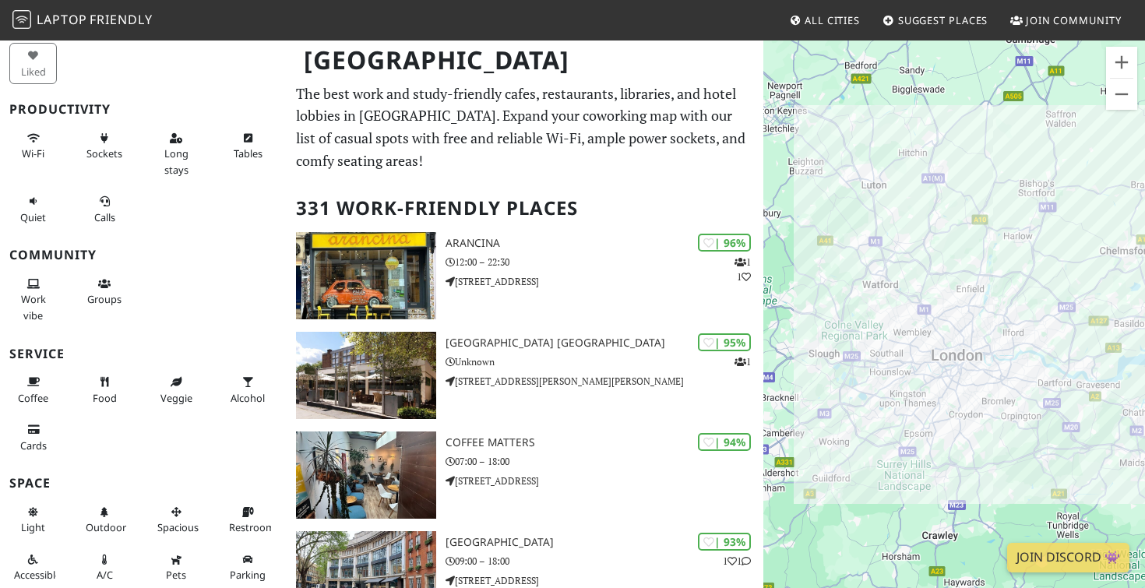
scroll to position [84, 0]
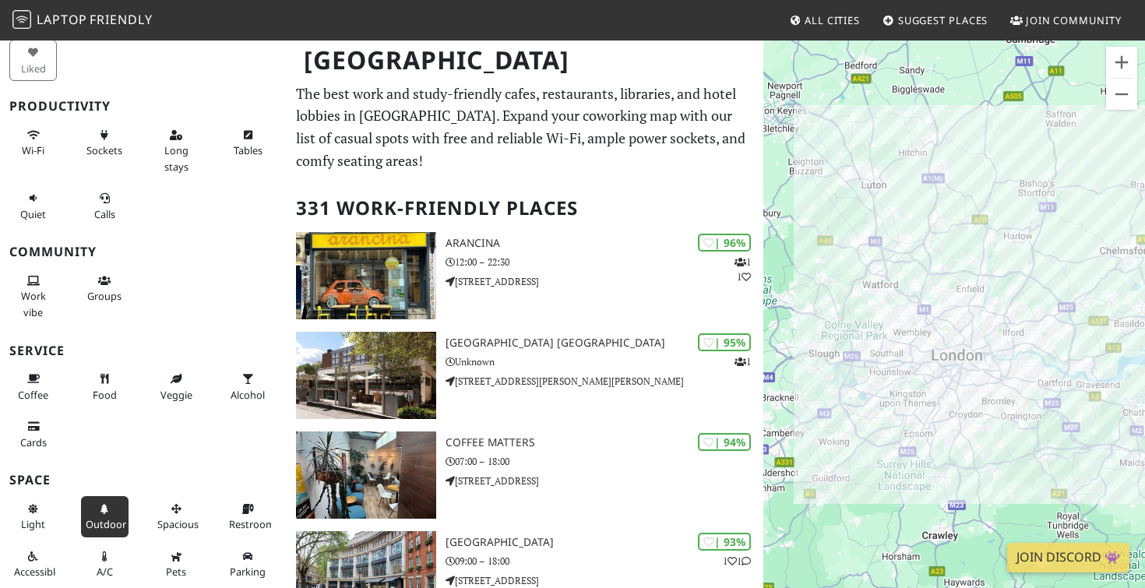
click at [109, 514] on button "Outdoor" at bounding box center [105, 516] width 48 height 41
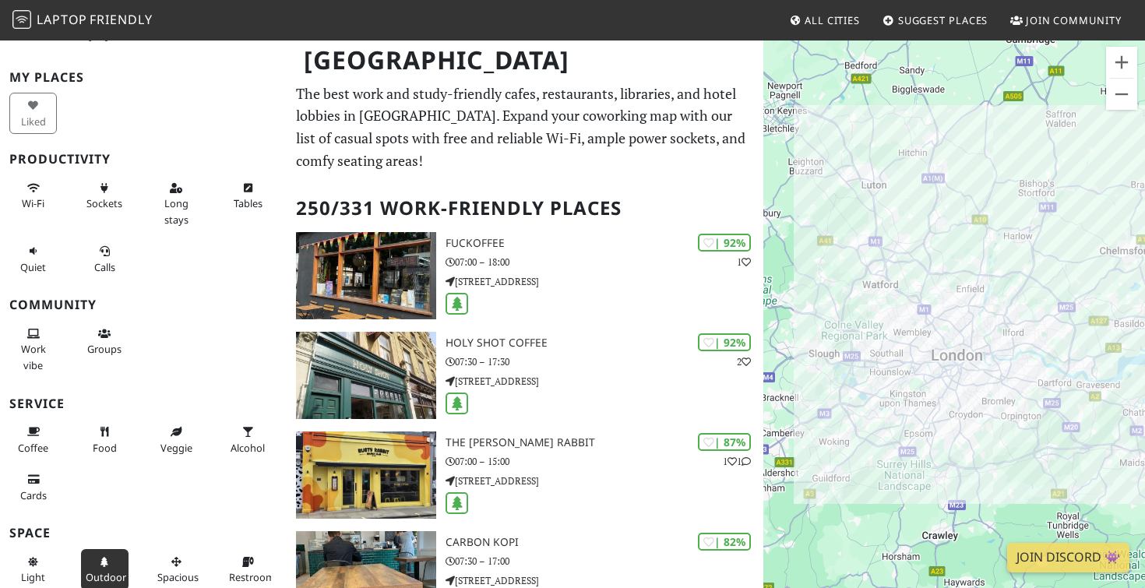
scroll to position [0, 0]
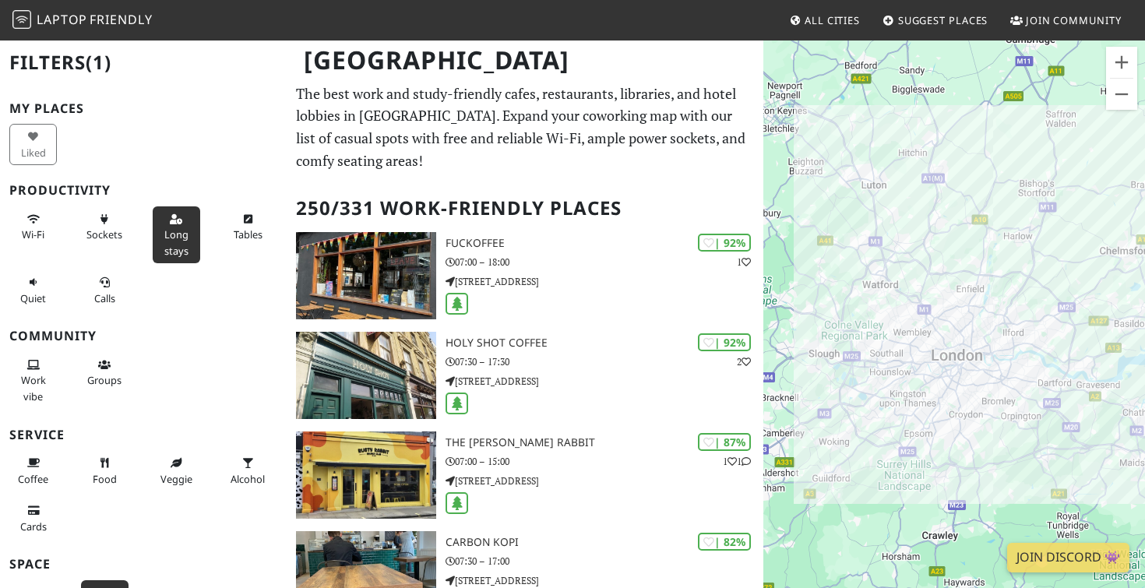
click at [173, 246] on span "Long stays" at bounding box center [176, 242] width 24 height 30
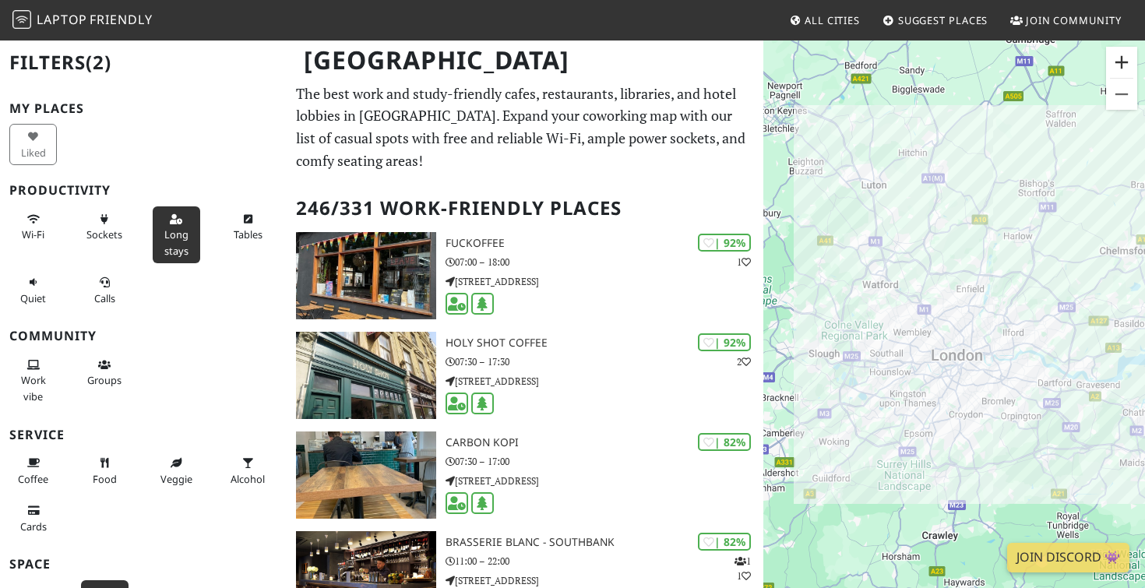
click at [1124, 66] on button "Zoom in" at bounding box center [1121, 62] width 31 height 31
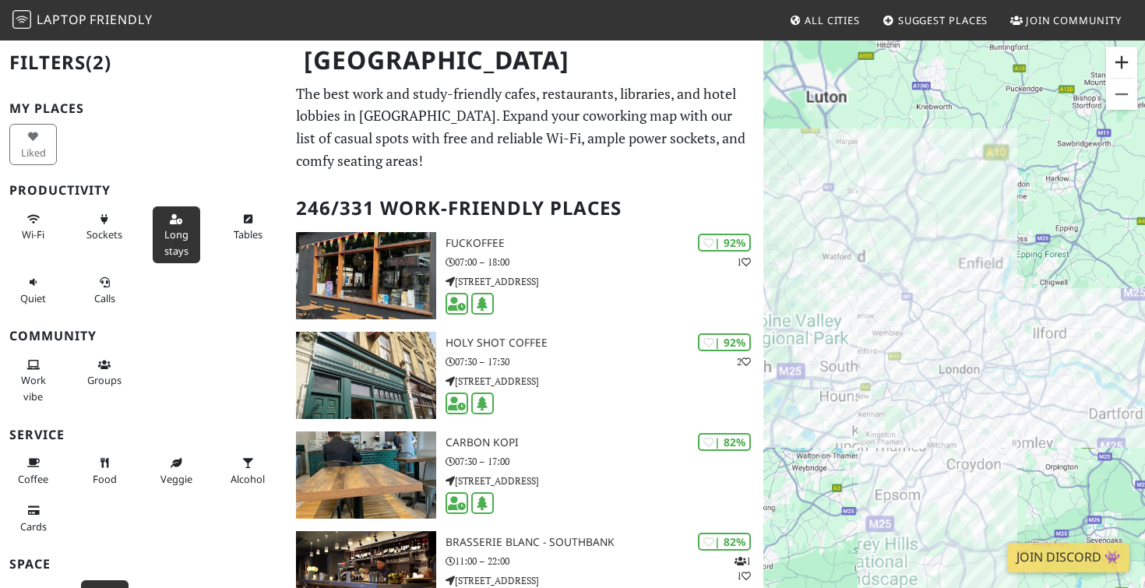
click at [1124, 66] on button "Zoom in" at bounding box center [1121, 62] width 31 height 31
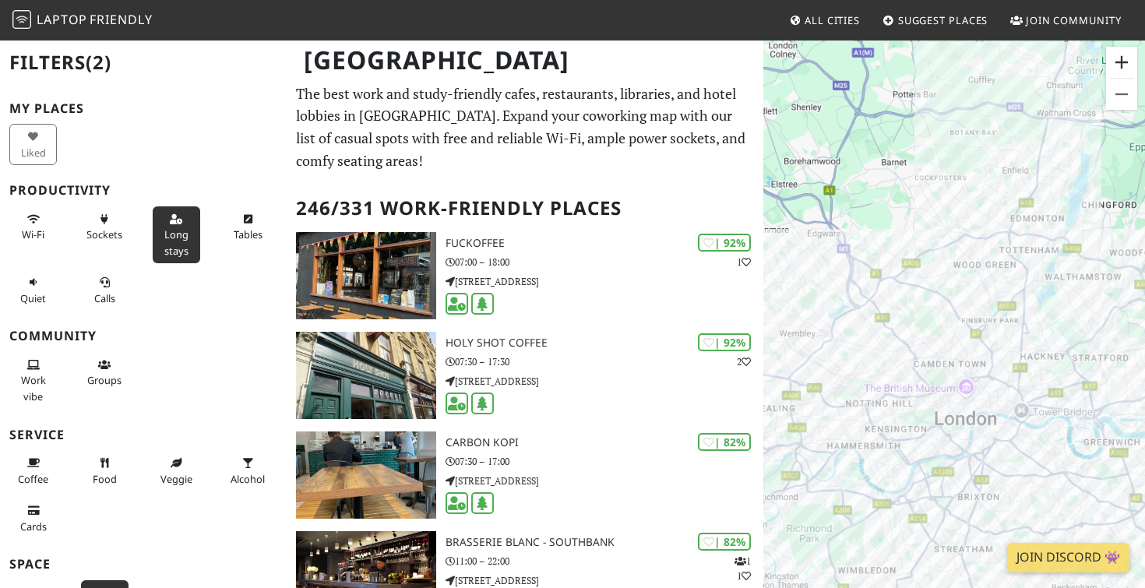
click at [1124, 66] on button "Zoom in" at bounding box center [1121, 62] width 31 height 31
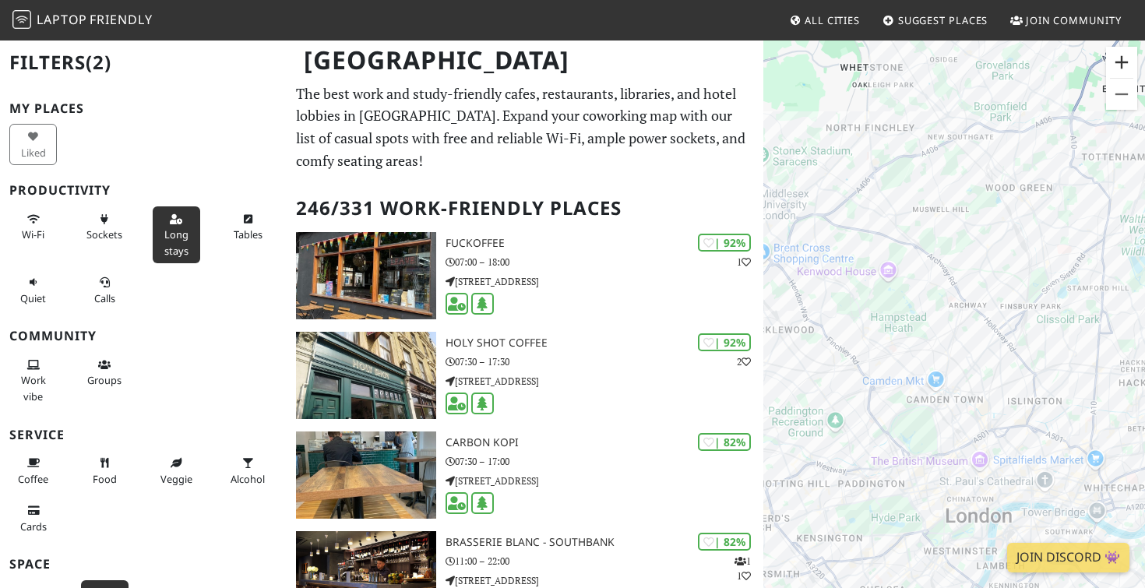
click at [1124, 66] on button "Zoom in" at bounding box center [1121, 62] width 31 height 31
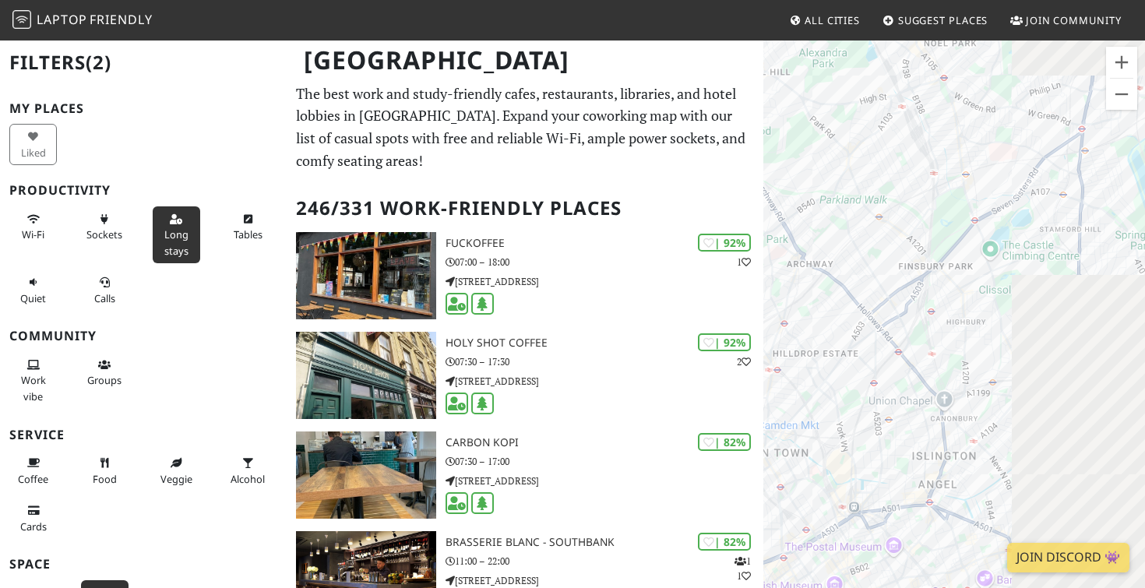
drag, startPoint x: 1065, startPoint y: 349, endPoint x: 891, endPoint y: 334, distance: 174.3
click at [891, 334] on div "To navigate, press the arrow keys." at bounding box center [954, 333] width 382 height 588
click at [878, 266] on div "To navigate, press the arrow keys. The Roasting Shed" at bounding box center [954, 333] width 382 height 588
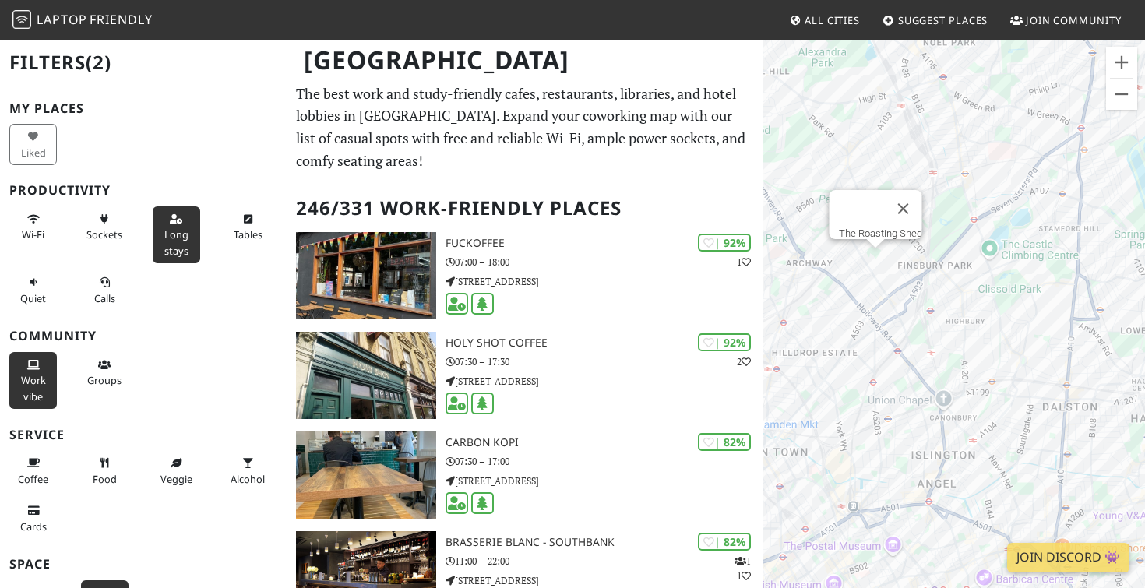
click at [32, 393] on span "Work vibe" at bounding box center [33, 388] width 25 height 30
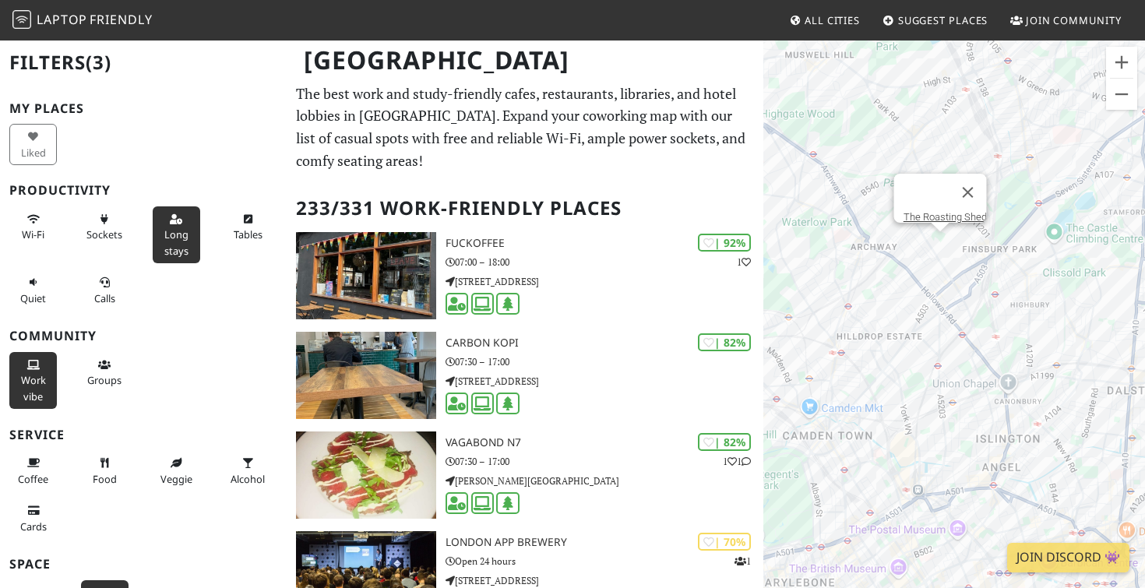
drag, startPoint x: 840, startPoint y: 333, endPoint x: 909, endPoint y: 317, distance: 71.2
click at [909, 317] on div "To navigate, press the arrow keys. The Roasting Shed" at bounding box center [954, 333] width 382 height 588
click at [944, 211] on link "The Roasting Shed" at bounding box center [946, 217] width 83 height 12
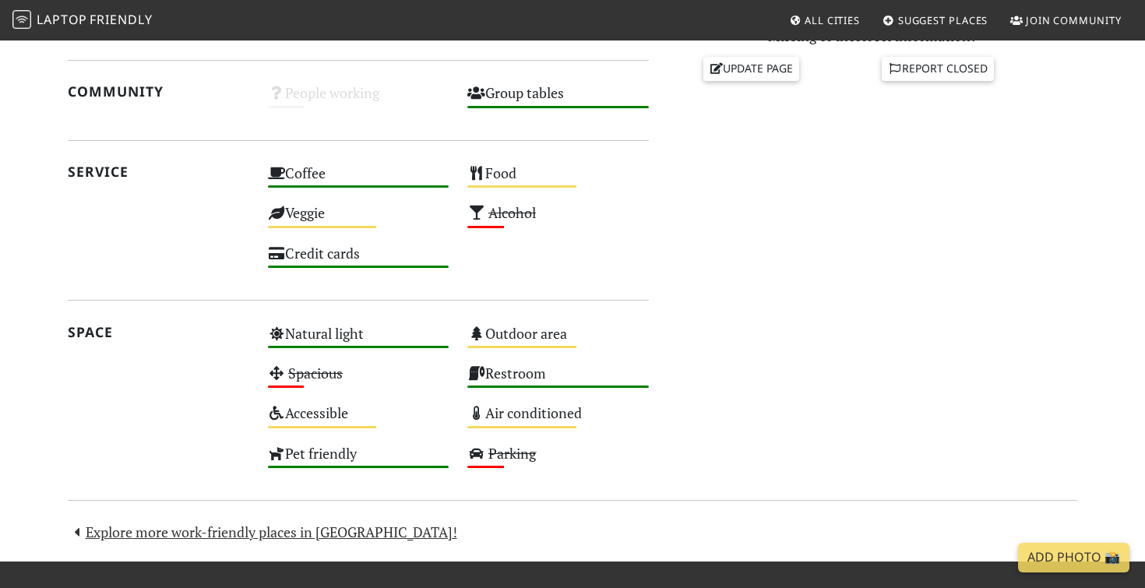
scroll to position [728, 0]
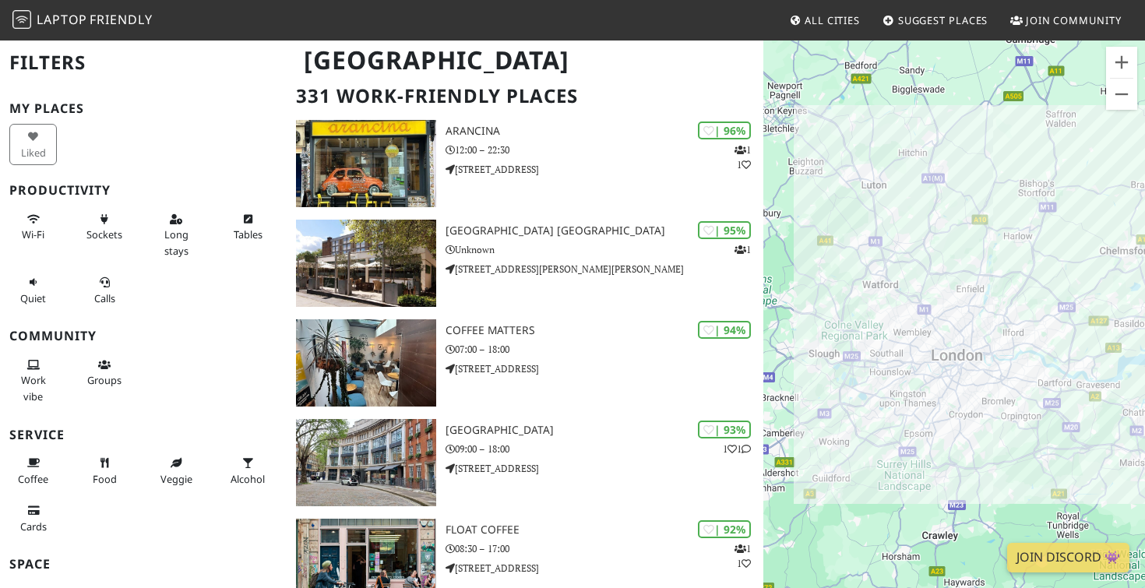
scroll to position [84, 0]
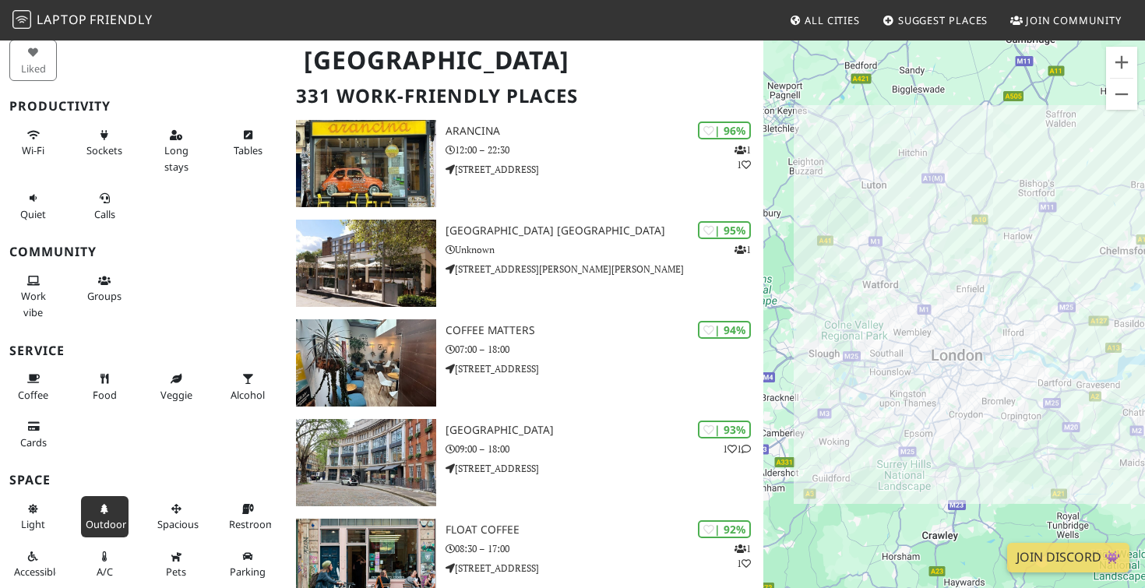
click at [112, 510] on button "Outdoor" at bounding box center [105, 516] width 48 height 41
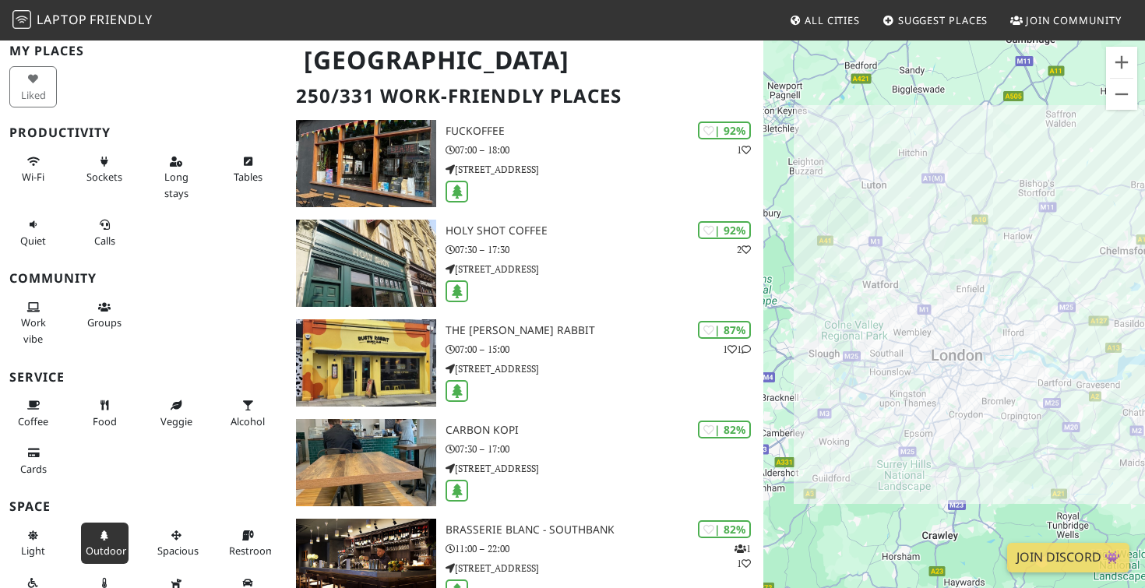
scroll to position [51, 0]
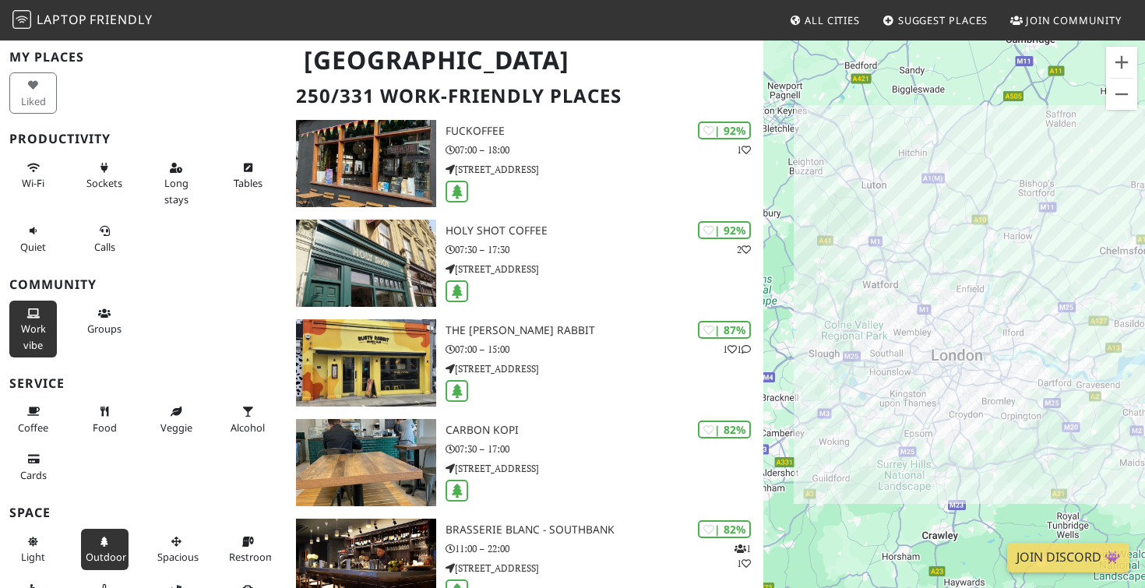
click at [37, 321] on button "Work vibe" at bounding box center [33, 329] width 48 height 57
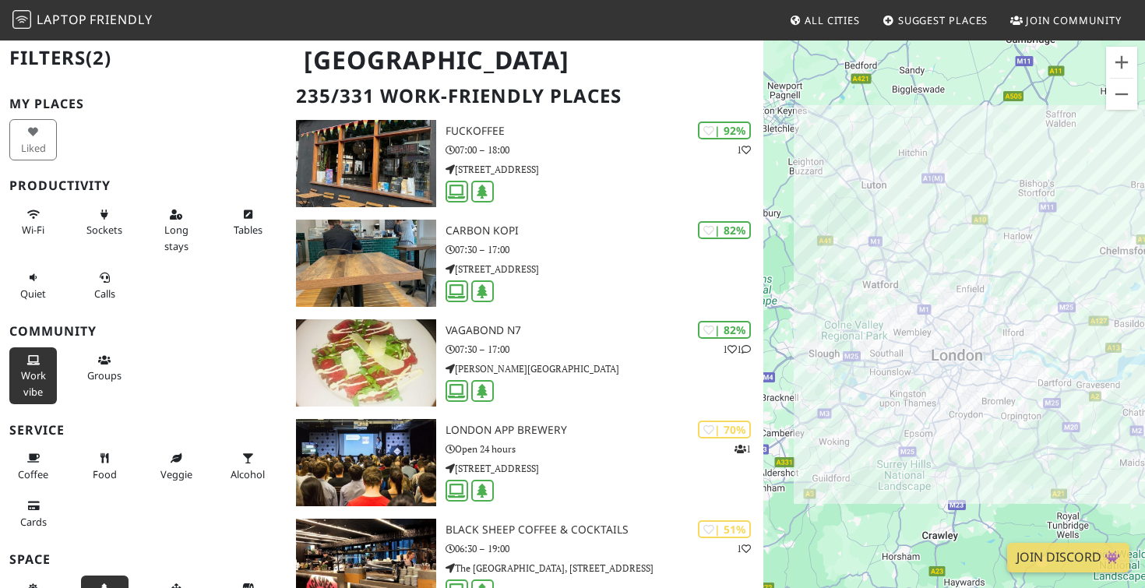
scroll to position [0, 0]
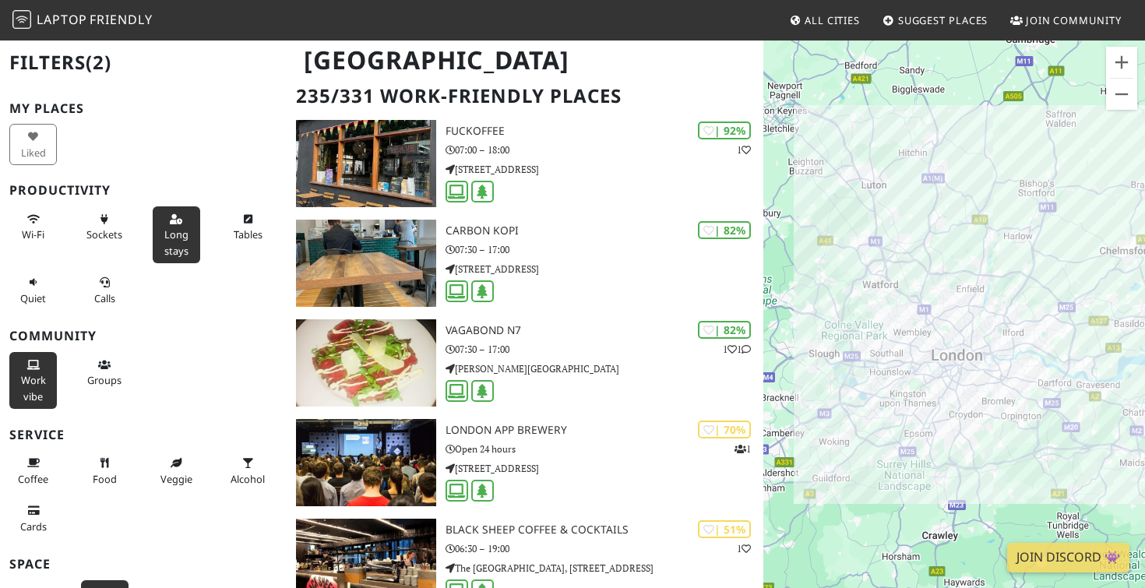
click at [181, 237] on span "Long stays" at bounding box center [176, 242] width 24 height 30
click at [1125, 62] on button "Zoom in" at bounding box center [1121, 62] width 31 height 31
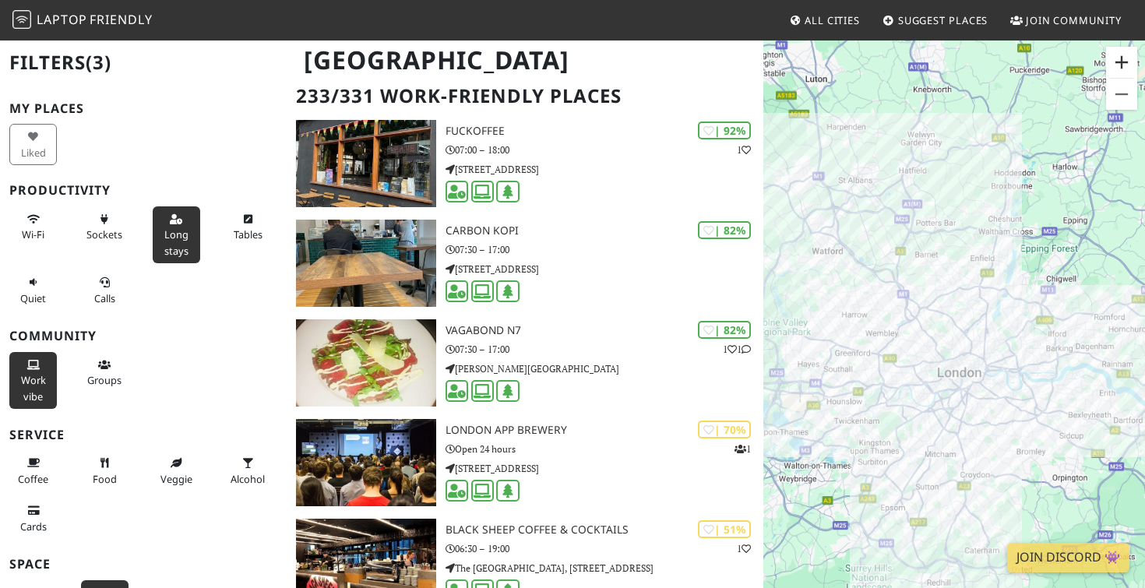
click at [1125, 62] on button "Zoom in" at bounding box center [1121, 62] width 31 height 31
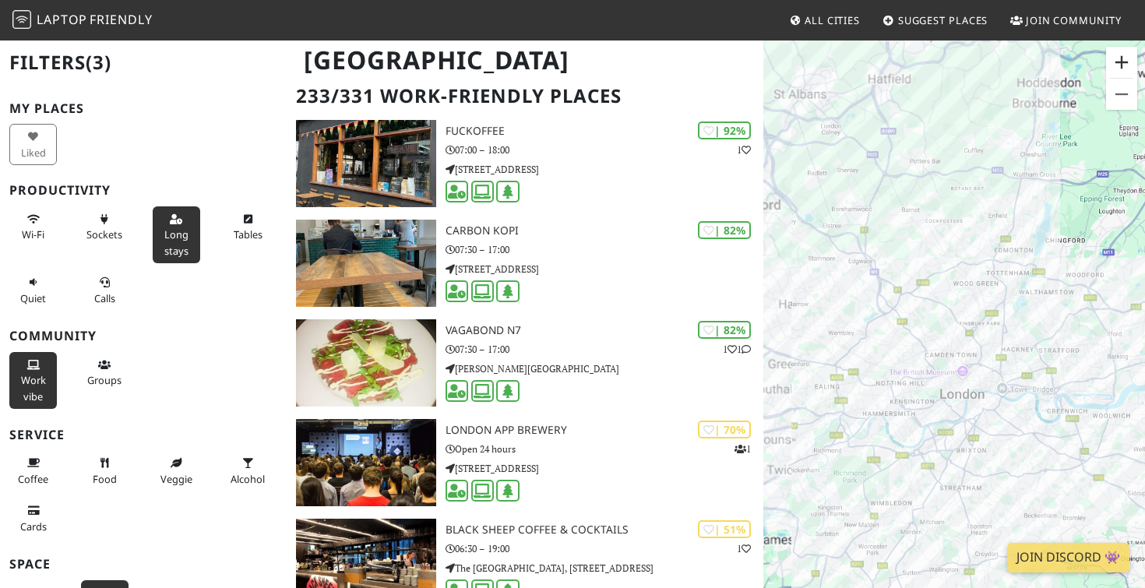
click at [1125, 62] on button "Zoom in" at bounding box center [1121, 62] width 31 height 31
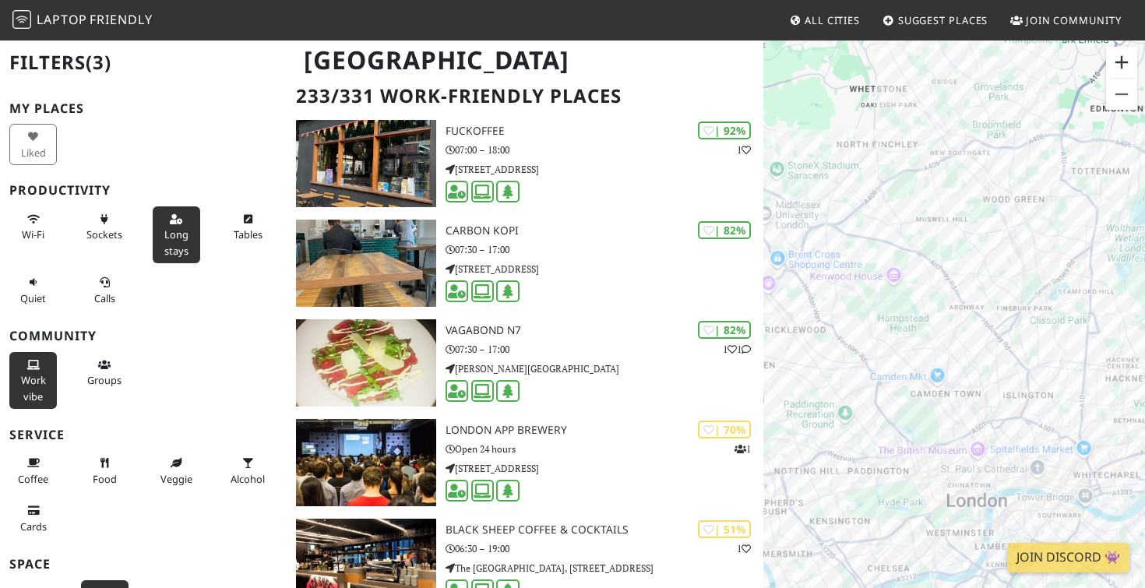
click at [1125, 62] on button "Zoom in" at bounding box center [1121, 62] width 31 height 31
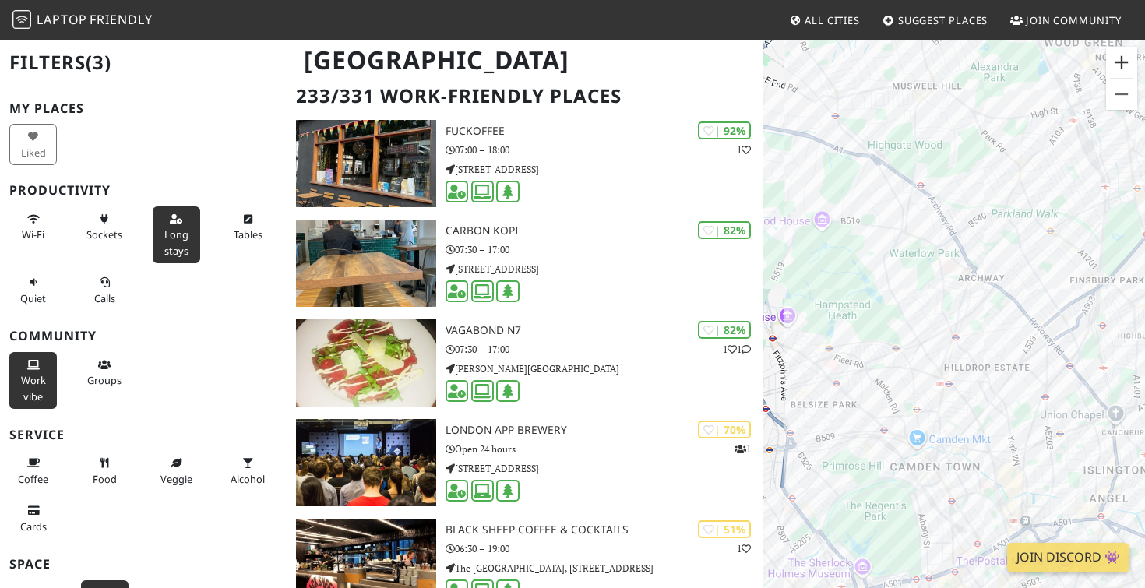
click at [1125, 62] on button "Zoom in" at bounding box center [1121, 62] width 31 height 31
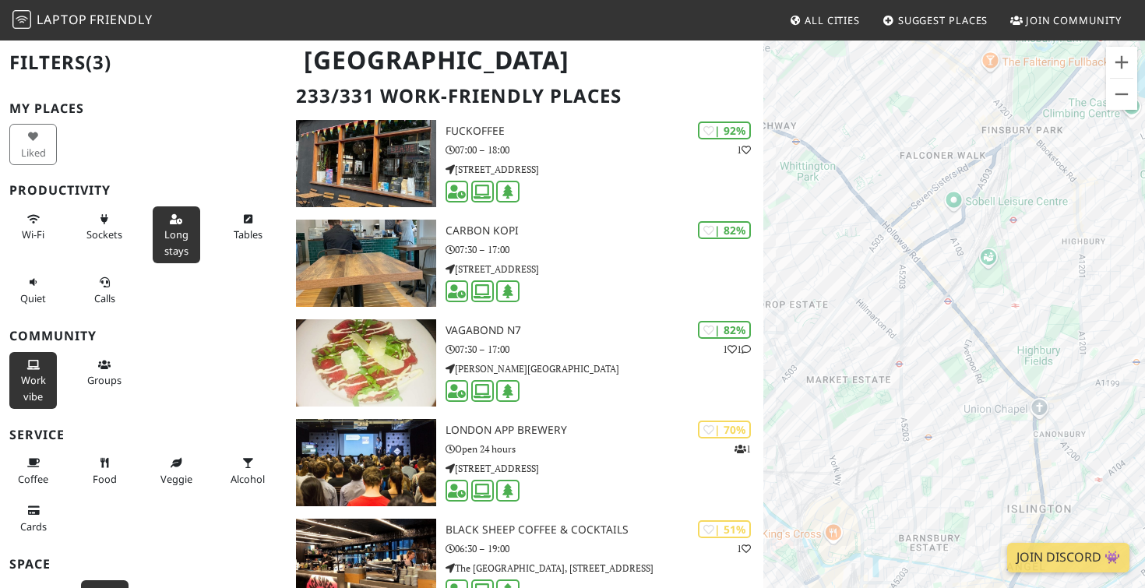
drag, startPoint x: 1041, startPoint y: 305, endPoint x: 799, endPoint y: 206, distance: 261.0
click at [799, 206] on div "To navigate, press the arrow keys." at bounding box center [954, 333] width 382 height 588
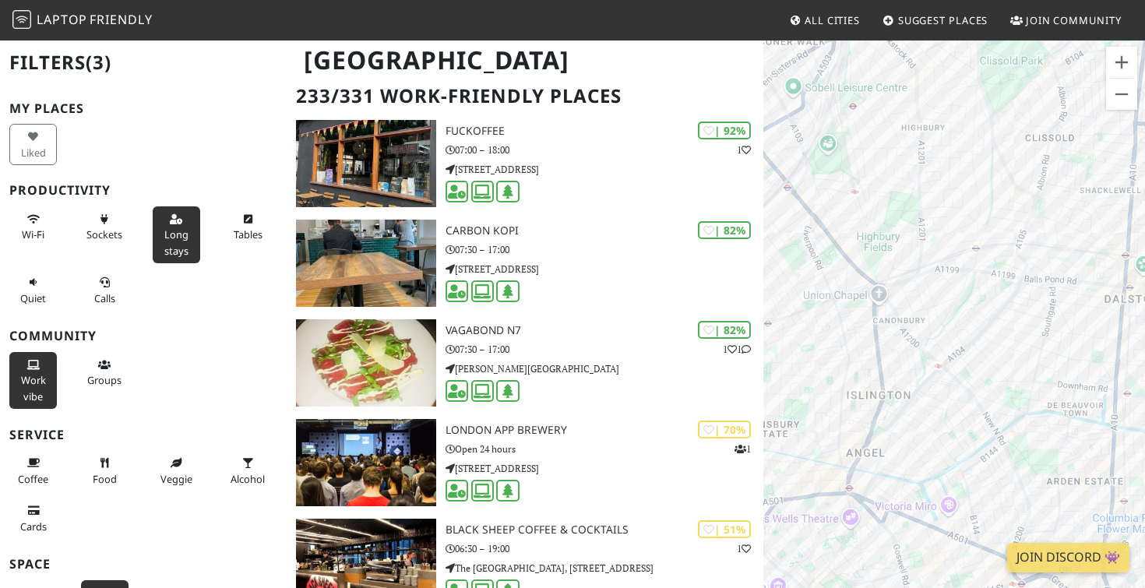
drag, startPoint x: 978, startPoint y: 321, endPoint x: 781, endPoint y: 216, distance: 222.7
click at [781, 216] on div "To navigate, press the arrow keys." at bounding box center [954, 333] width 382 height 588
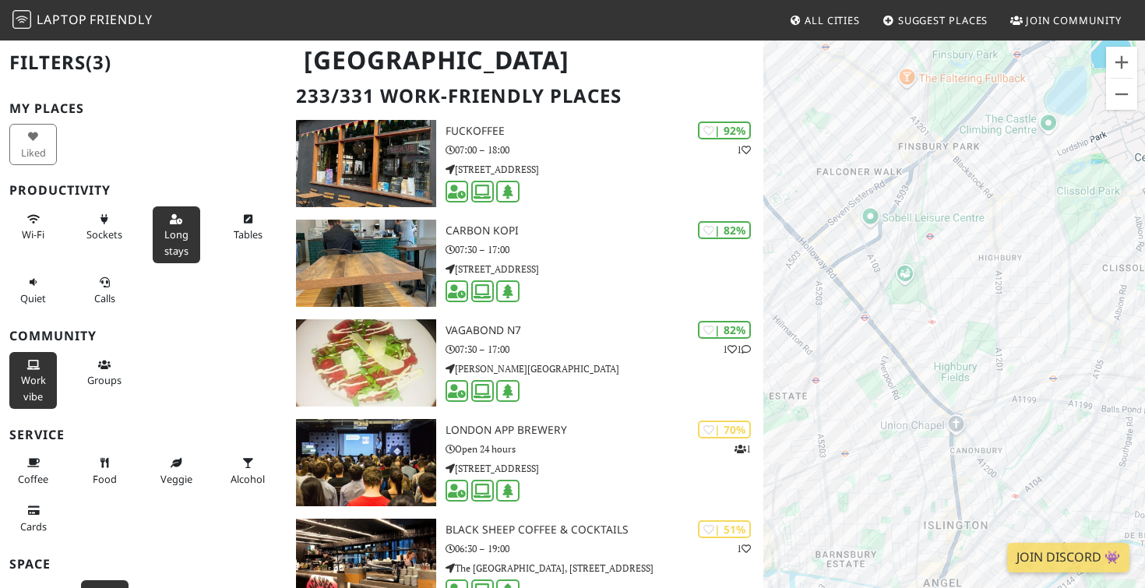
drag, startPoint x: 936, startPoint y: 201, endPoint x: 1141, endPoint y: 257, distance: 213.2
click at [1141, 257] on div "To navigate, press the arrow keys." at bounding box center [954, 333] width 382 height 588
